Goal: Information Seeking & Learning: Learn about a topic

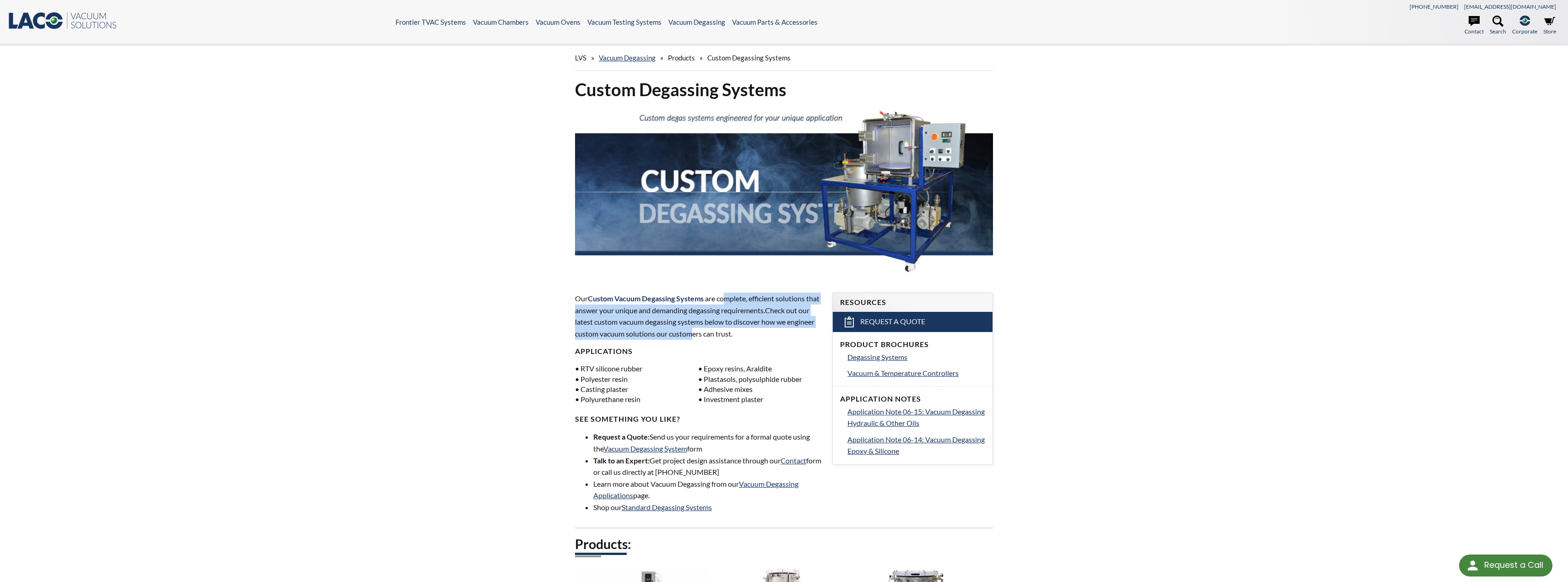
drag, startPoint x: 722, startPoint y: 333, endPoint x: 727, endPoint y: 302, distance: 31.4
click at [727, 302] on p "Our Custom Vacuum Degassing Systems are complete, efficient solutions that answ…" at bounding box center [698, 316] width 247 height 47
select select "Language Translate Widget"
drag, startPoint x: 721, startPoint y: 302, endPoint x: 720, endPoint y: 331, distance: 29.0
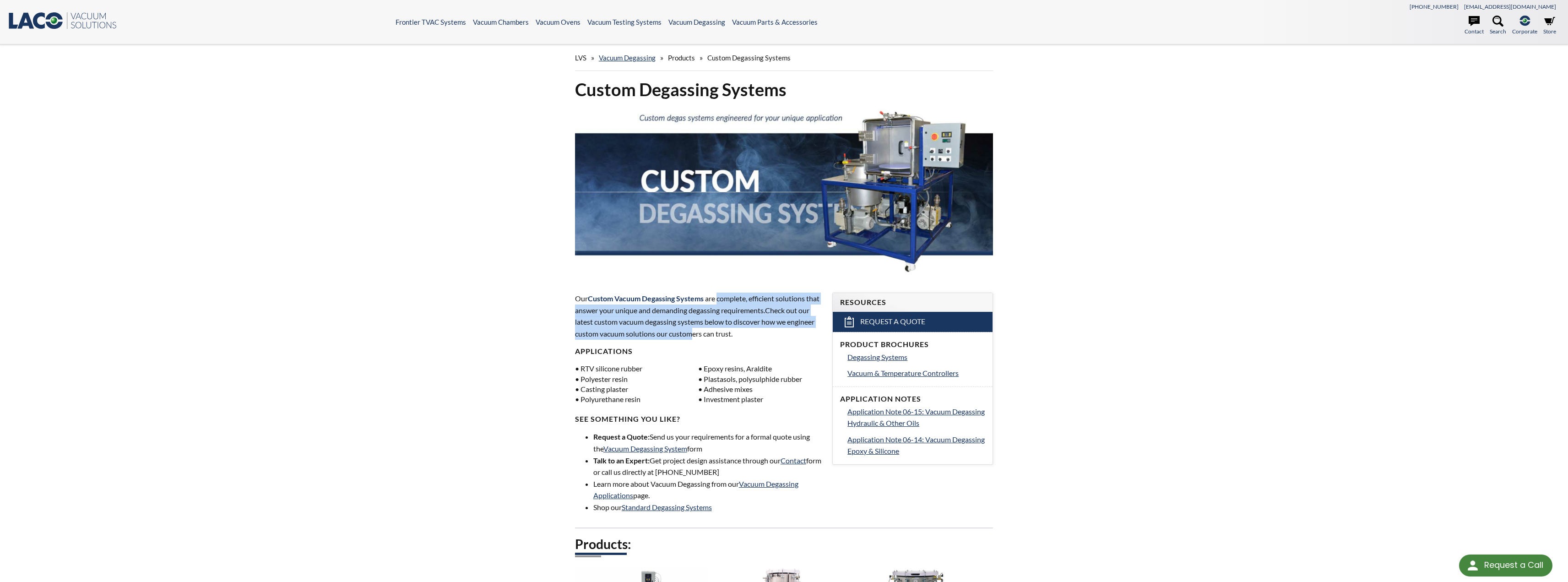
click at [720, 331] on p "Our Custom Vacuum Degassing Systems are complete, efficient solutions that answ…" at bounding box center [698, 316] width 247 height 47
click at [720, 331] on span "Check out our latest custom vacuum degassing systems below to discover how we e…" at bounding box center [694, 322] width 240 height 32
drag, startPoint x: 723, startPoint y: 335, endPoint x: 720, endPoint y: 302, distance: 33.1
click at [720, 302] on p "Our Custom Vacuum Degassing Systems are complete, efficient solutions that answ…" at bounding box center [698, 316] width 247 height 47
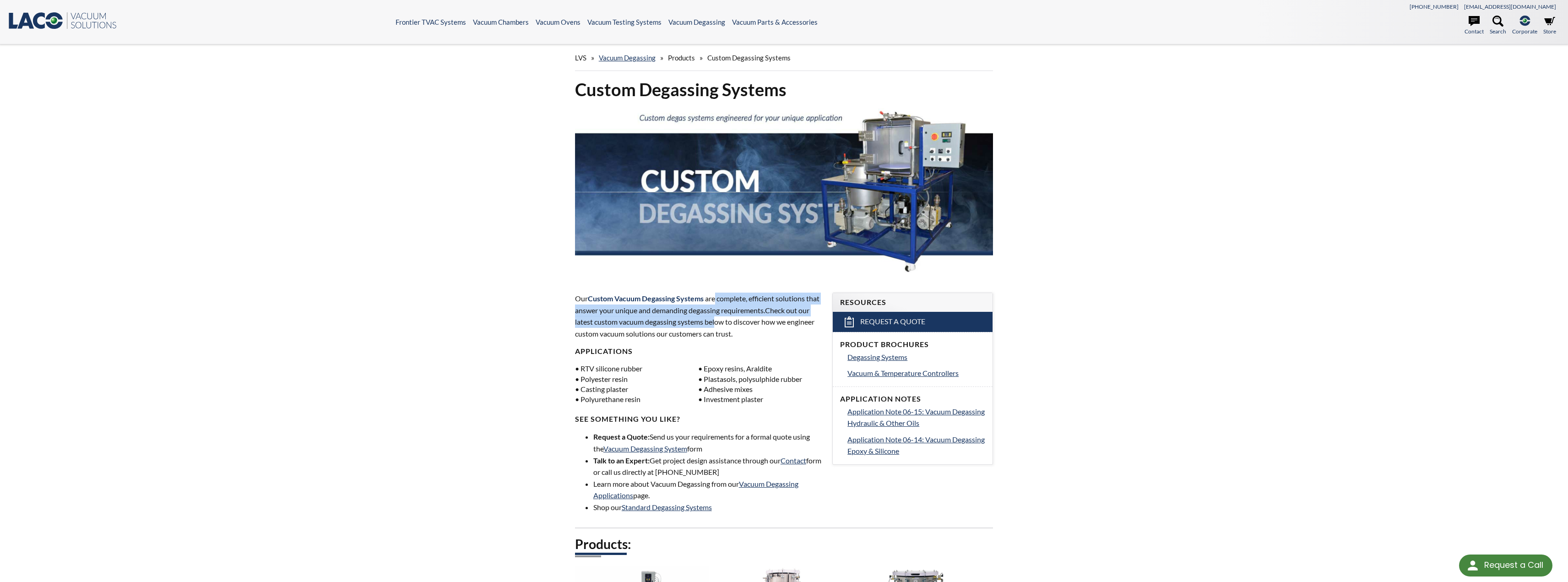
drag, startPoint x: 720, startPoint y: 297, endPoint x: 729, endPoint y: 327, distance: 31.3
click at [729, 327] on p "Our Custom Vacuum Degassing Systems are complete, efficient solutions that answ…" at bounding box center [698, 316] width 247 height 47
drag, startPoint x: 730, startPoint y: 322, endPoint x: 734, endPoint y: 303, distance: 19.4
click at [734, 305] on p "Our Custom Vacuum Degassing Systems are complete, efficient solutions that answ…" at bounding box center [698, 316] width 247 height 47
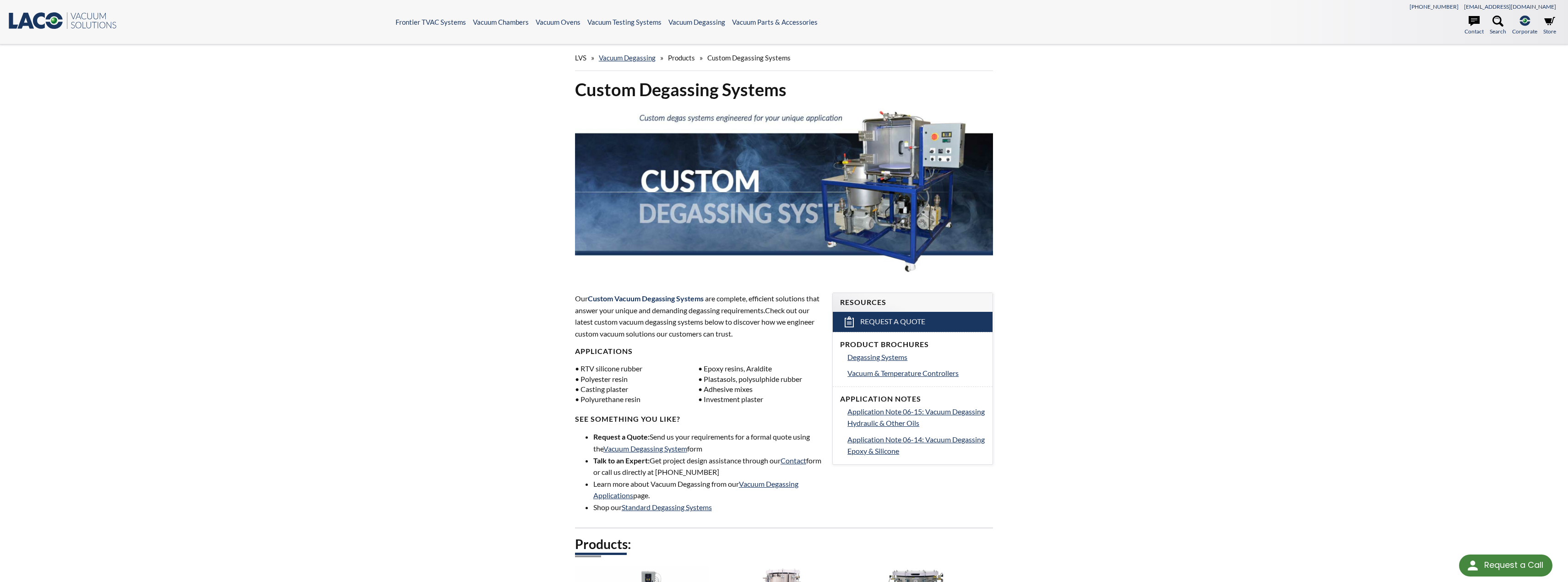
click at [734, 303] on p "Our Custom Vacuum Degassing Systems are complete, efficient solutions that answ…" at bounding box center [698, 316] width 247 height 47
